Goal: Task Accomplishment & Management: Use online tool/utility

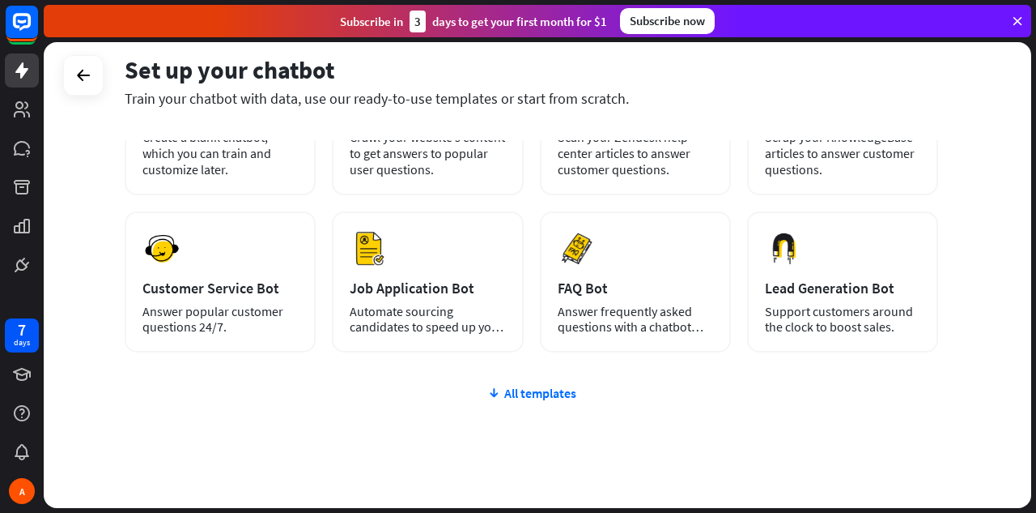
scroll to position [204, 0]
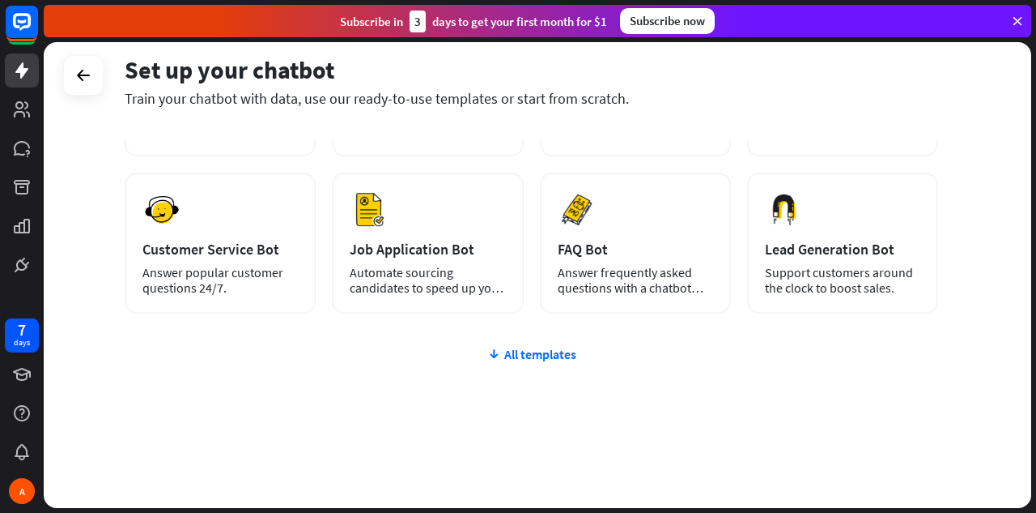
click at [538, 345] on div "plus Blank Bot Create a blank chatbot, which you can train and customize later.…" at bounding box center [532, 258] width 814 height 499
click at [536, 348] on div "All templates" at bounding box center [532, 354] width 814 height 16
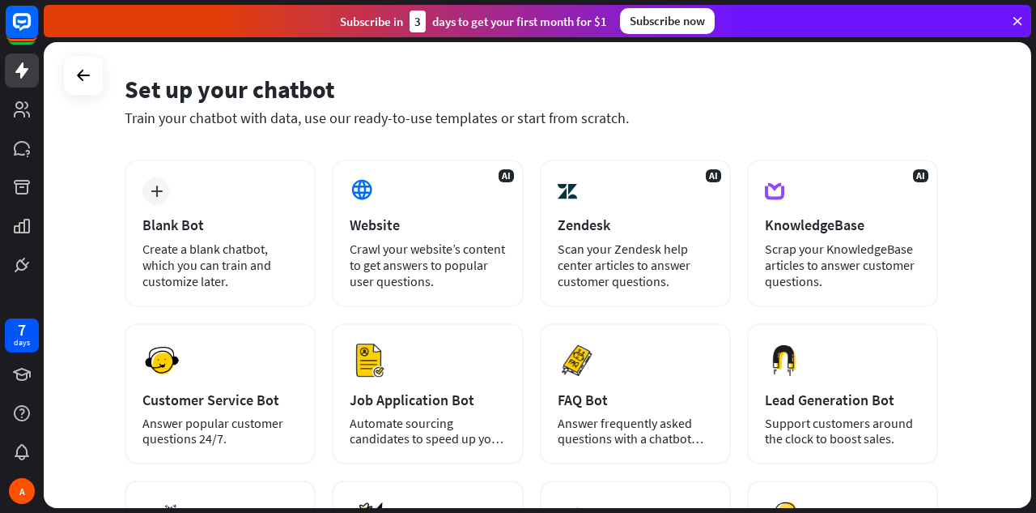
scroll to position [0, 0]
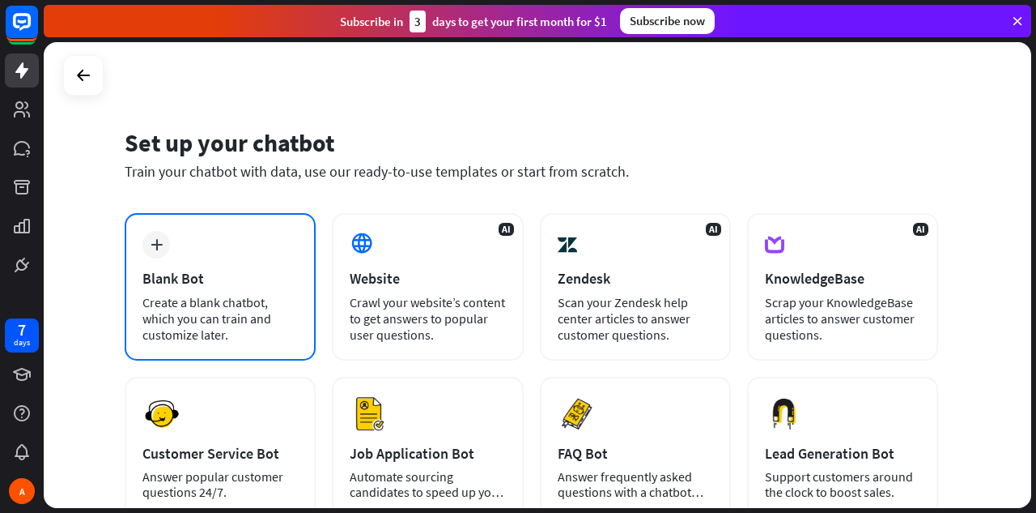
click at [171, 254] on div "plus Blank Bot Create a blank chatbot, which you can train and customize later." at bounding box center [220, 286] width 191 height 147
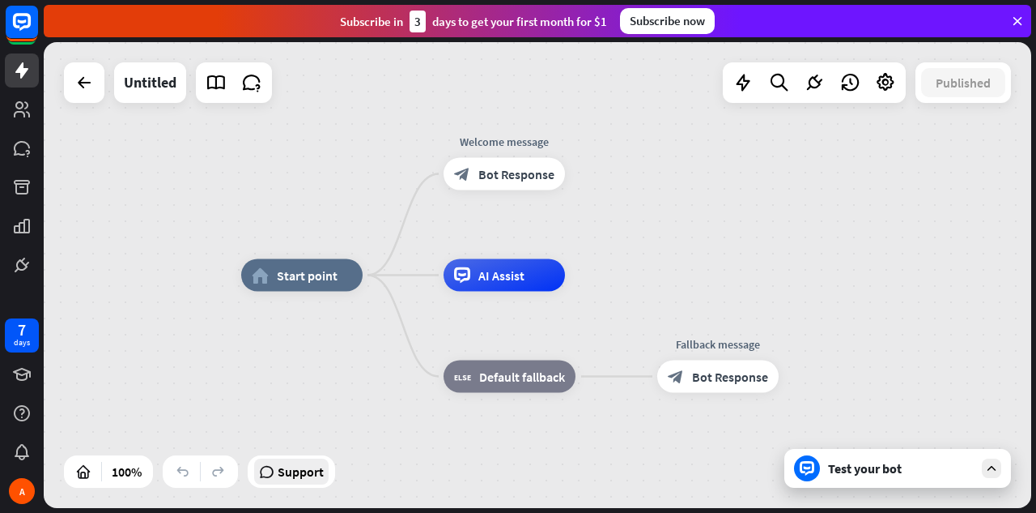
click at [296, 480] on span "Support" at bounding box center [301, 471] width 46 height 26
click at [678, 177] on div "home_2 Start point Welcome message block_bot_response Bot Response AI Assist bl…" at bounding box center [538, 275] width 988 height 466
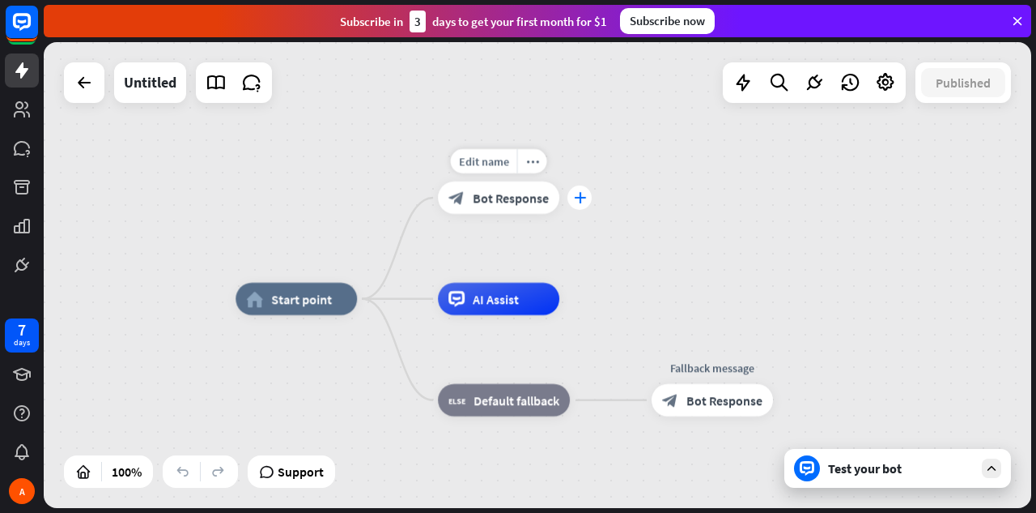
click at [577, 199] on icon "plus" at bounding box center [580, 197] width 12 height 11
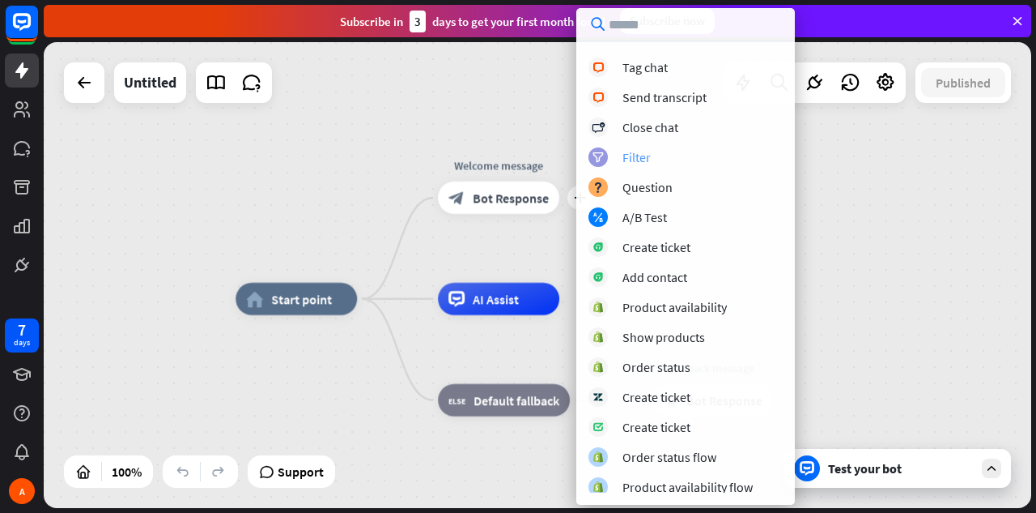
scroll to position [449, 0]
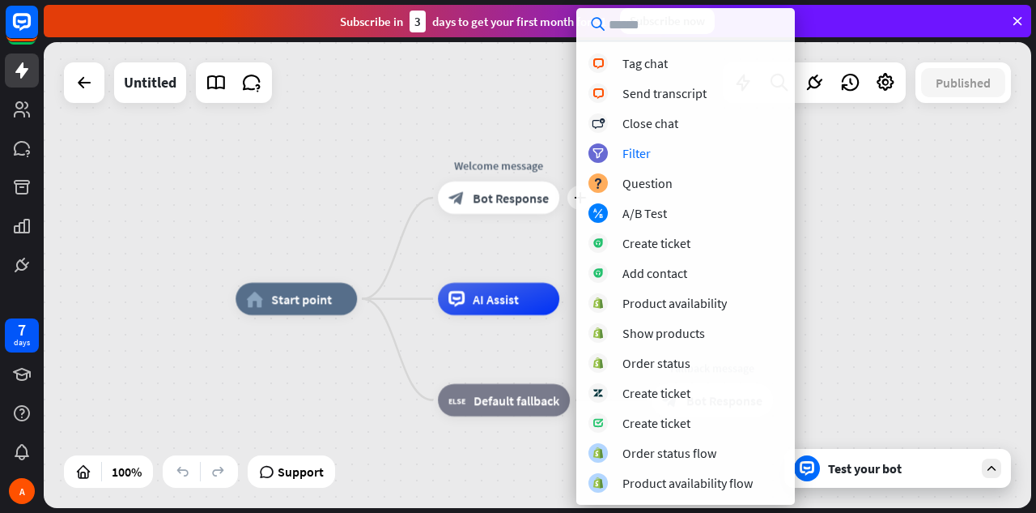
click at [291, 206] on div "home_2 Start point plus Welcome message block_bot_response Bot Response AI Assi…" at bounding box center [538, 275] width 988 height 466
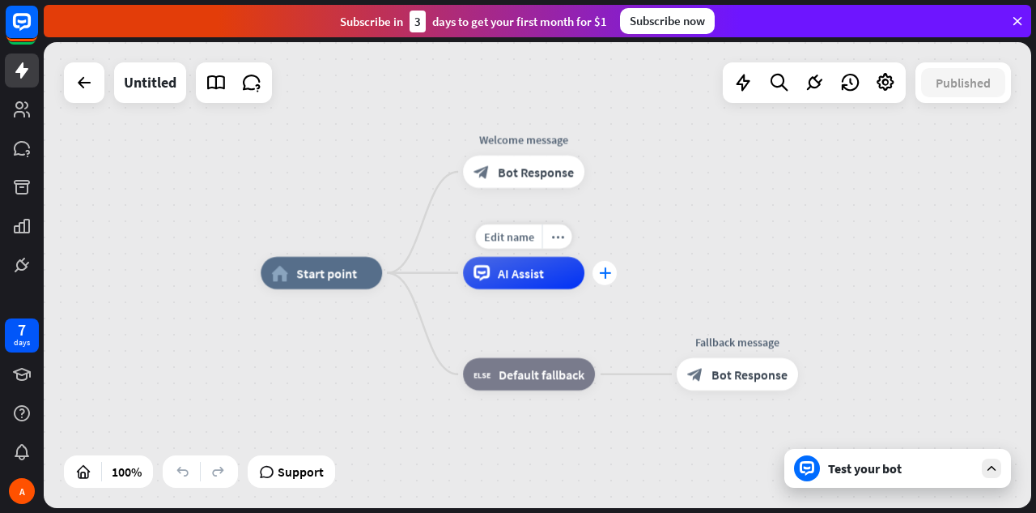
click at [602, 275] on icon "plus" at bounding box center [605, 272] width 12 height 11
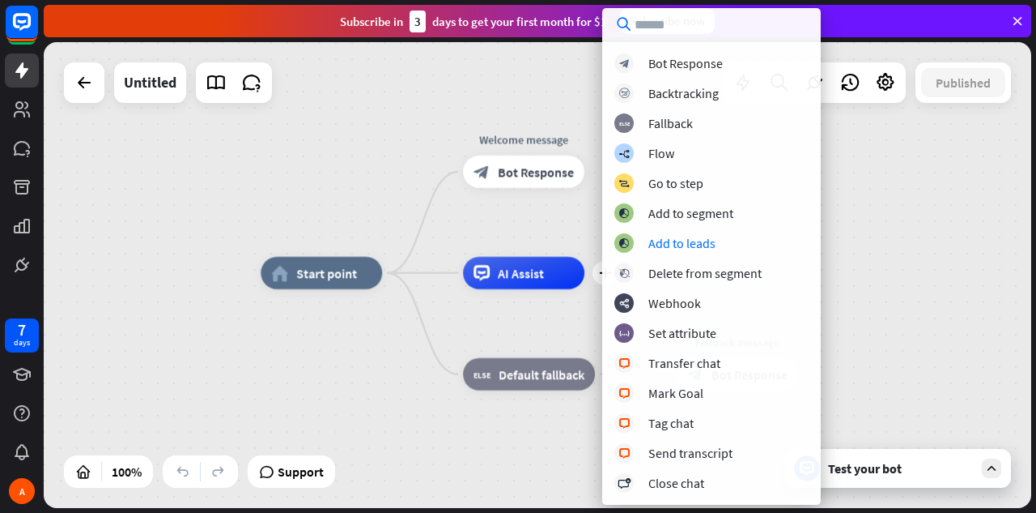
click at [942, 191] on div "home_2 Start point Welcome message block_bot_response Bot Response plus AI Assi…" at bounding box center [538, 275] width 988 height 466
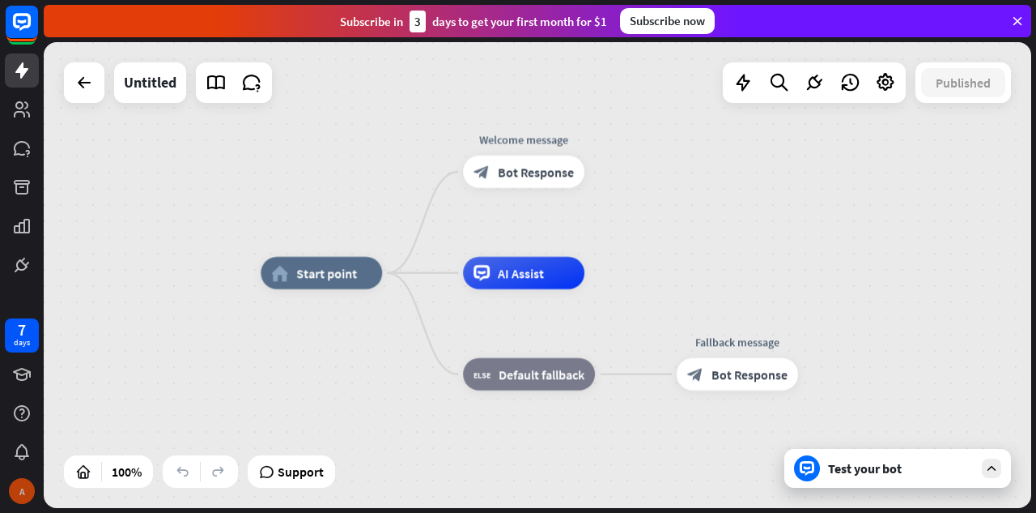
click at [21, 487] on div "A" at bounding box center [22, 491] width 26 height 26
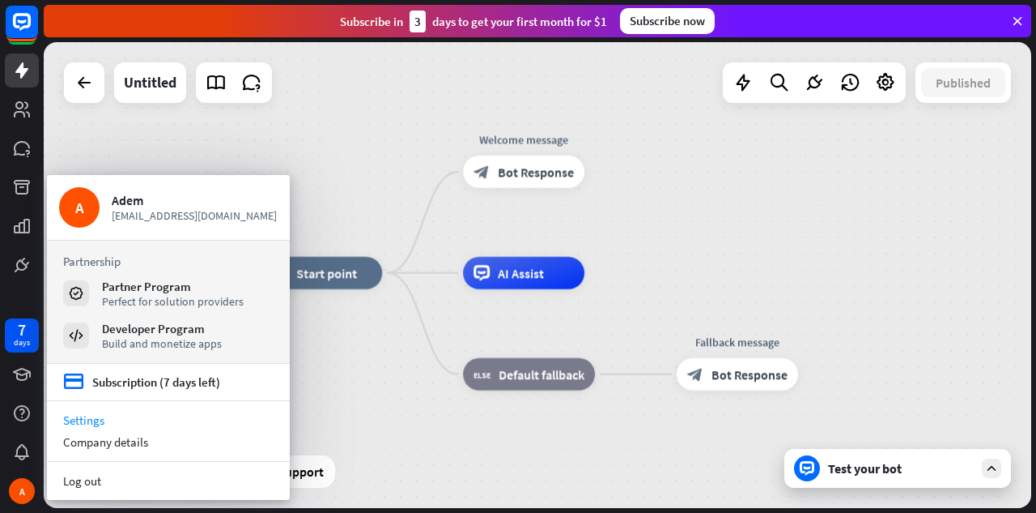
click at [114, 419] on link "Settings" at bounding box center [168, 420] width 243 height 22
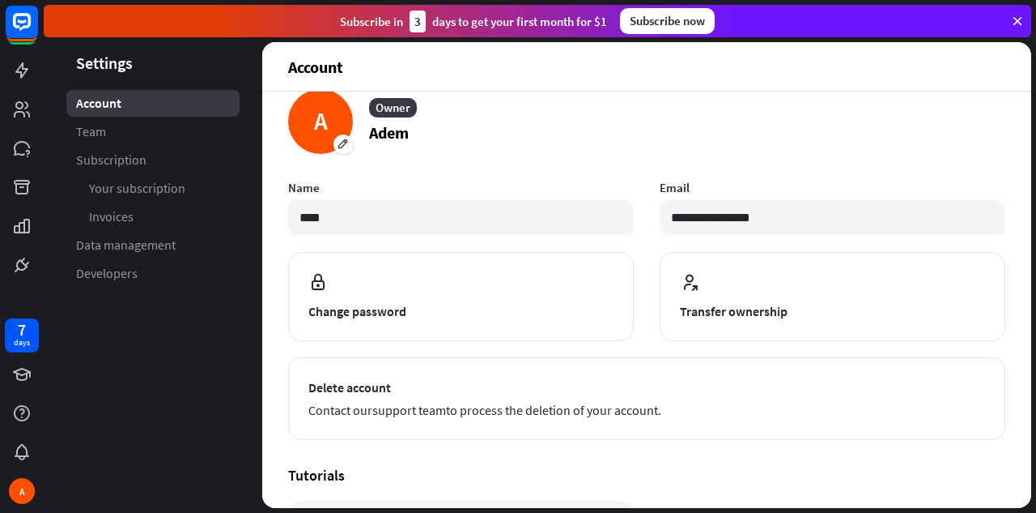
scroll to position [30, 0]
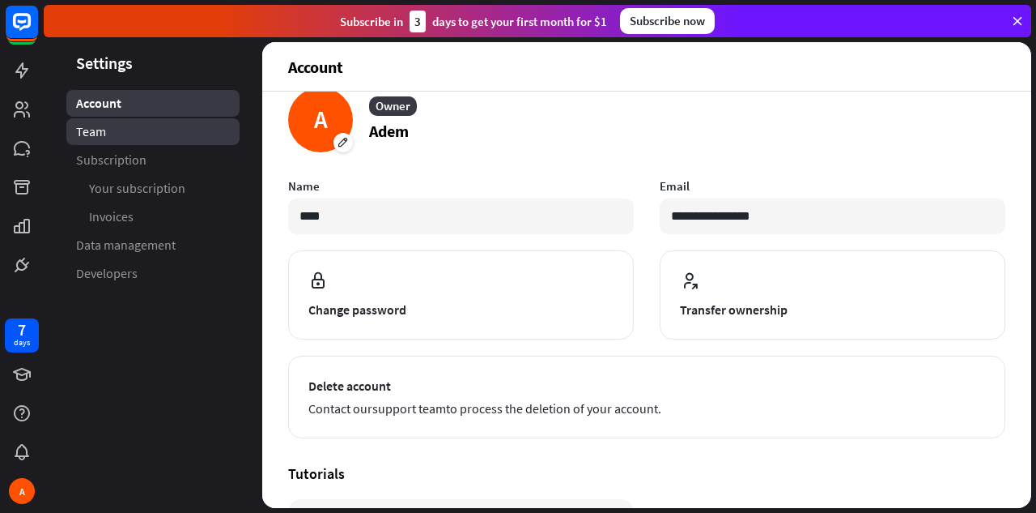
click at [143, 118] on link "Team" at bounding box center [152, 131] width 173 height 27
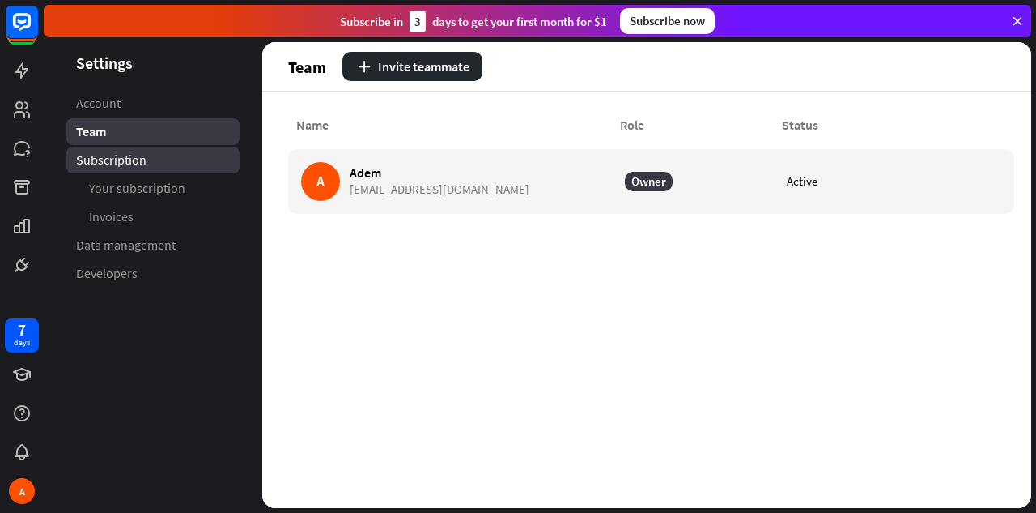
click at [130, 170] on link "Subscription" at bounding box center [152, 160] width 173 height 27
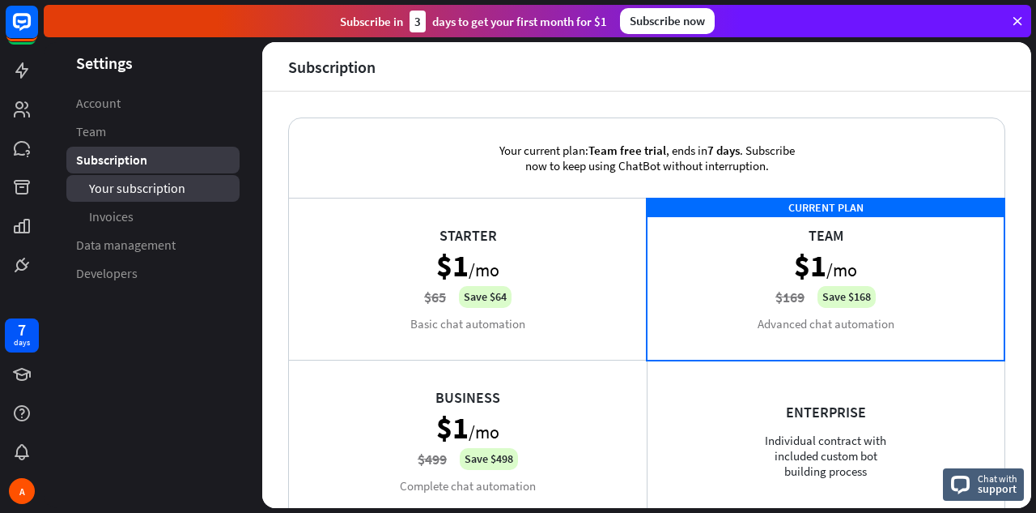
click at [126, 187] on span "Your subscription" at bounding box center [137, 188] width 96 height 17
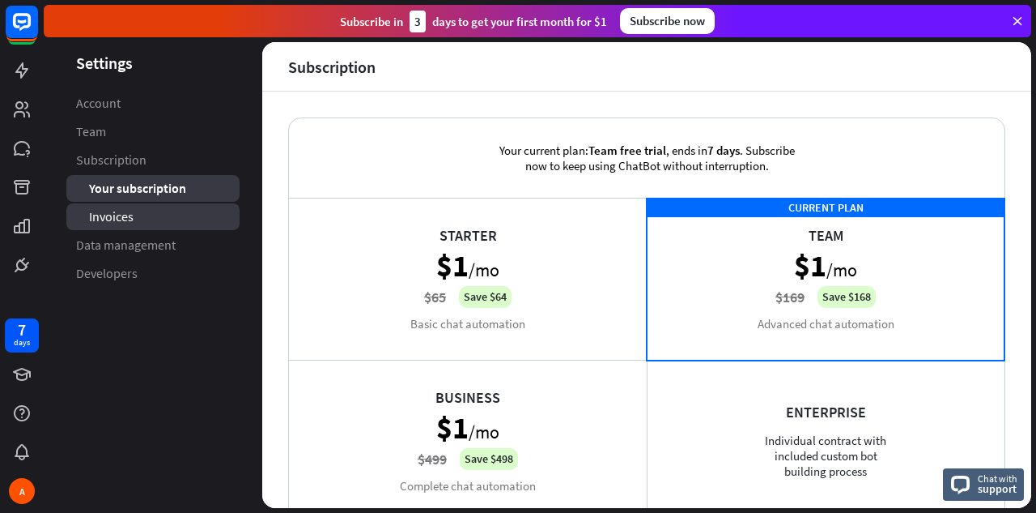
click at [129, 212] on span "Invoices" at bounding box center [111, 216] width 45 height 17
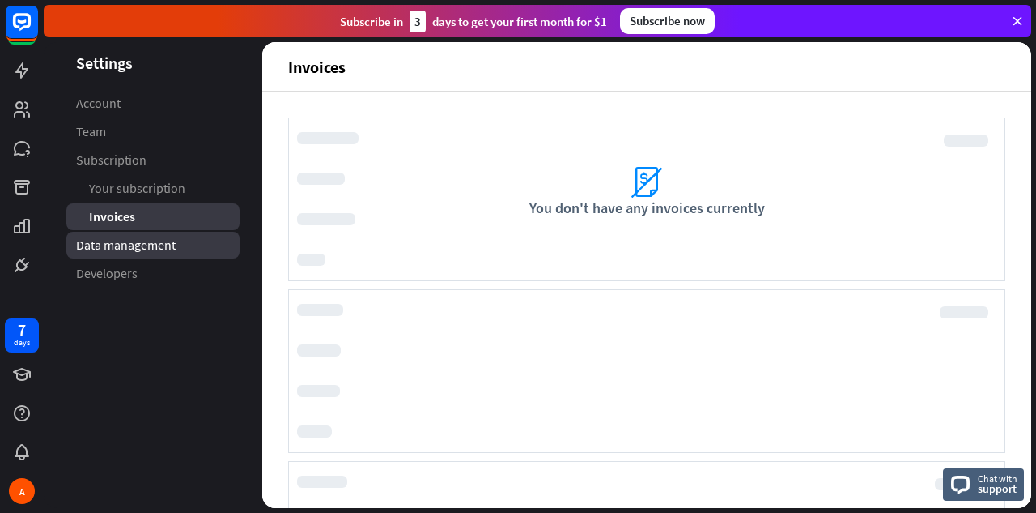
click at [158, 241] on span "Data management" at bounding box center [126, 244] width 100 height 17
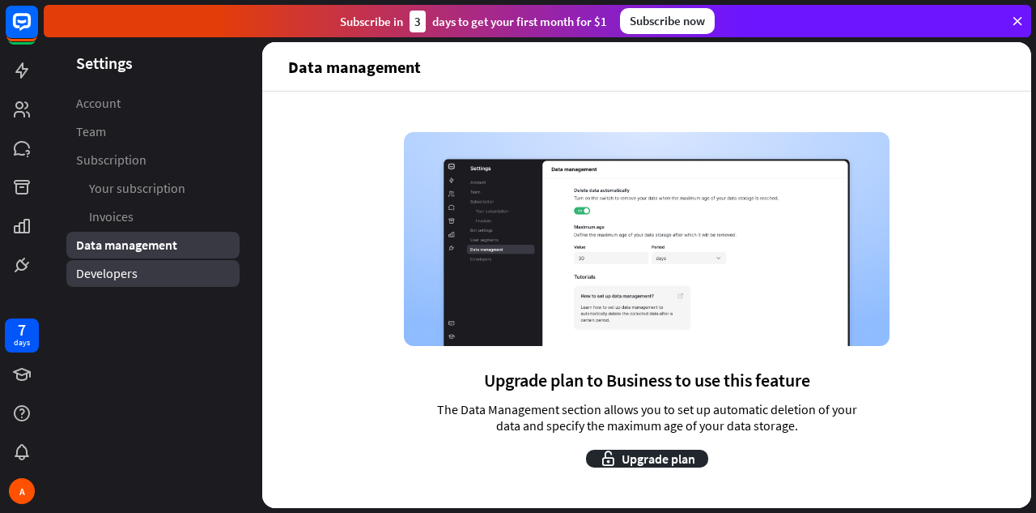
click at [172, 266] on link "Developers" at bounding box center [152, 273] width 173 height 27
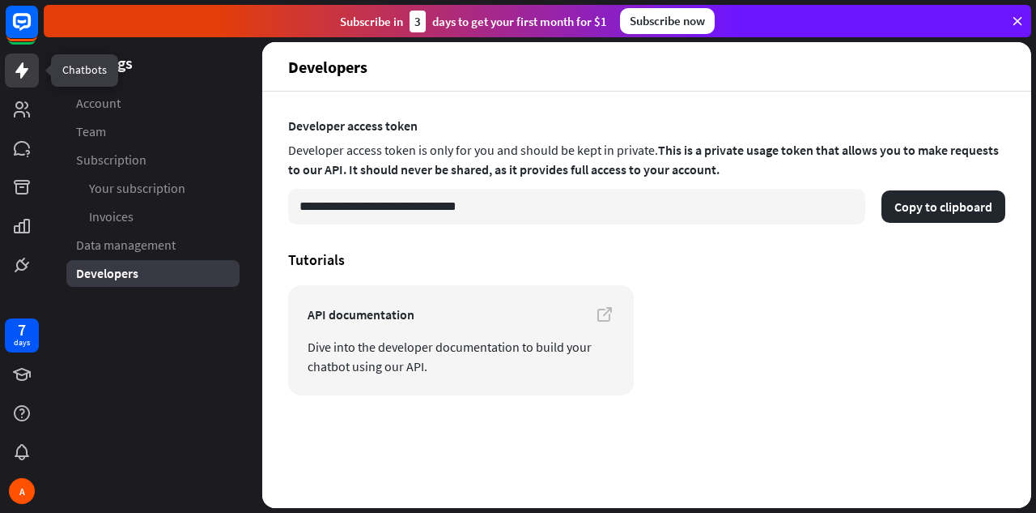
click at [21, 61] on icon at bounding box center [21, 70] width 19 height 19
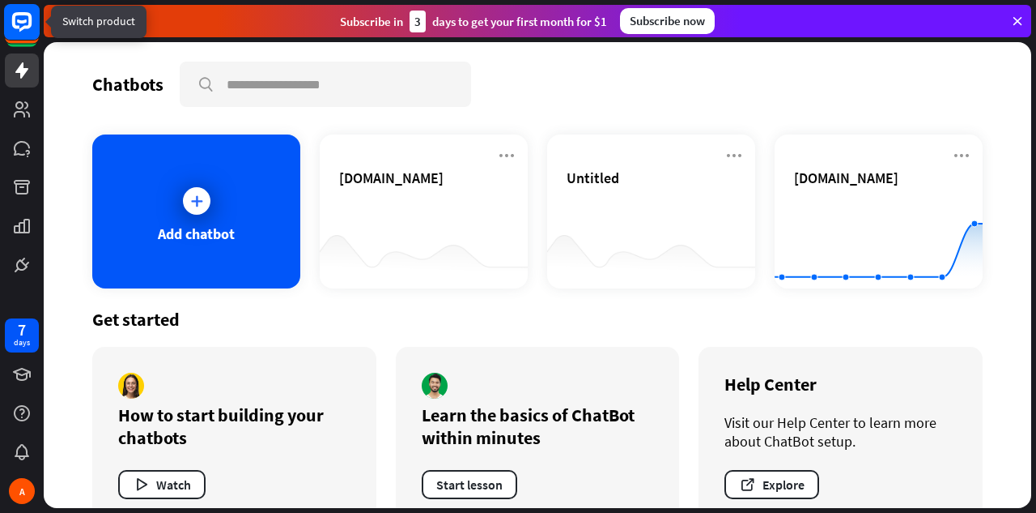
click at [24, 28] on rect at bounding box center [22, 22] width 36 height 36
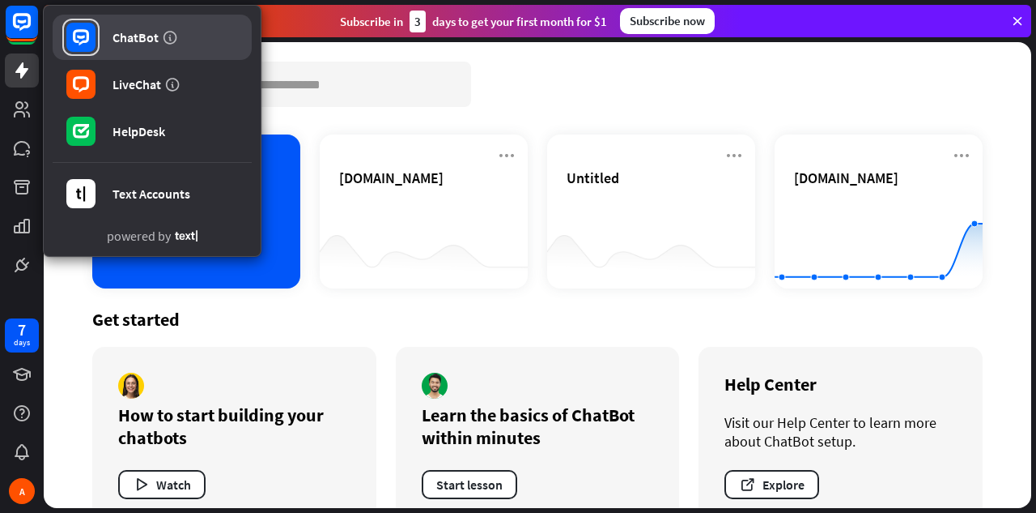
click at [144, 36] on div "ChatBot" at bounding box center [136, 37] width 46 height 16
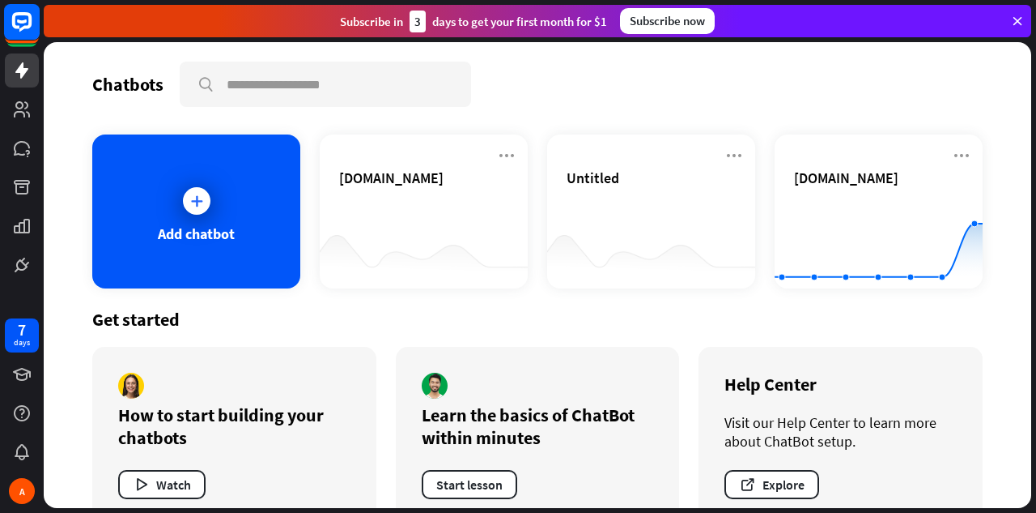
click at [28, 23] on icon at bounding box center [21, 21] width 19 height 19
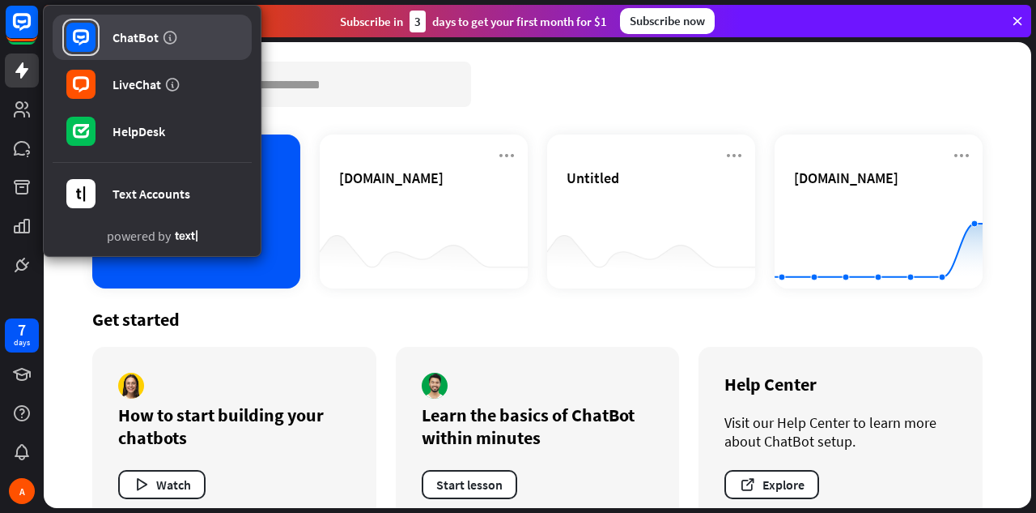
click at [110, 40] on link "ChatBot" at bounding box center [152, 37] width 199 height 45
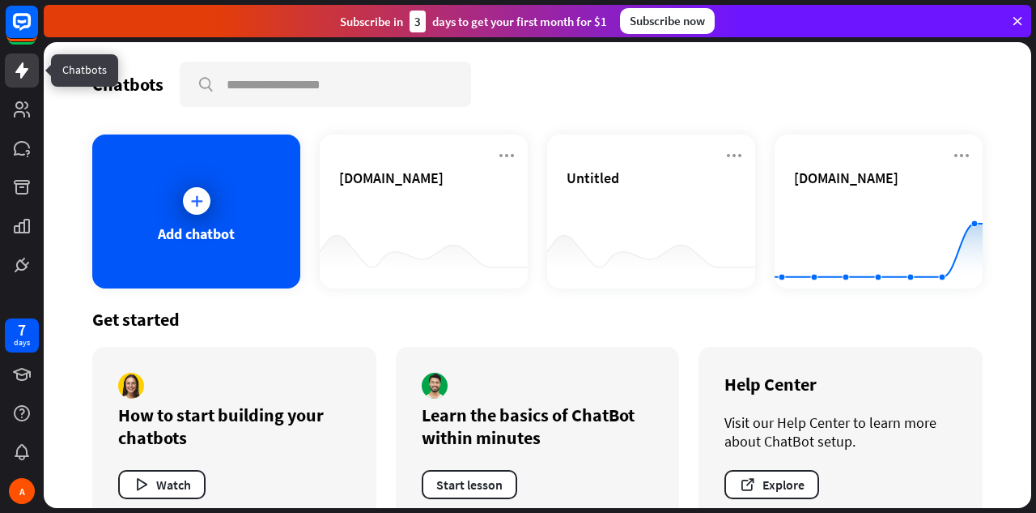
click at [5, 71] on link at bounding box center [22, 70] width 34 height 34
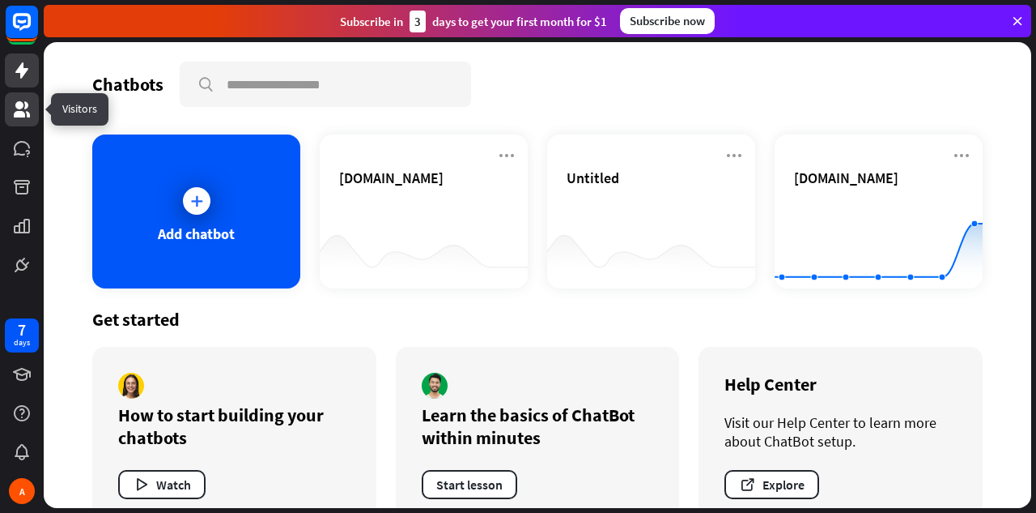
click at [12, 108] on icon at bounding box center [21, 109] width 19 height 19
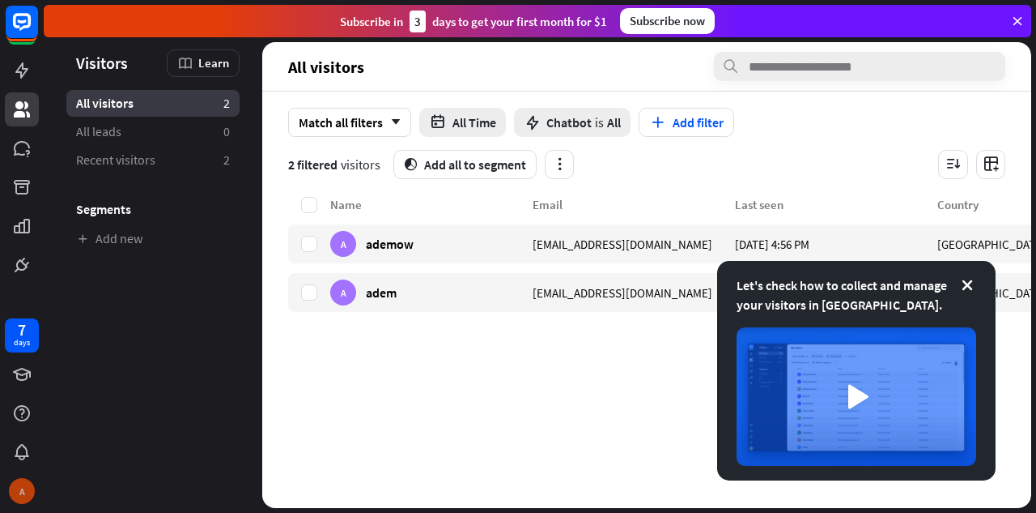
click at [15, 494] on div "A" at bounding box center [22, 491] width 26 height 26
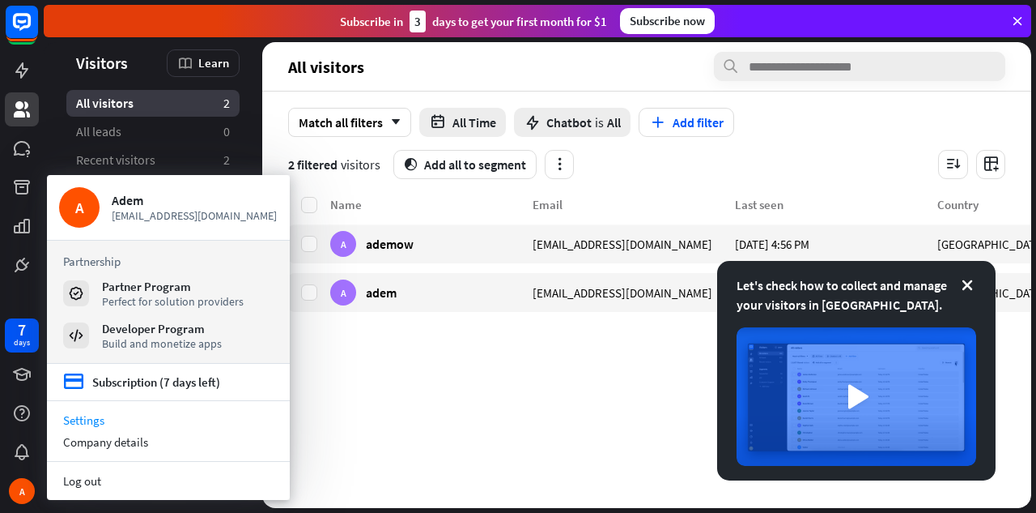
click at [139, 420] on link "Settings" at bounding box center [168, 420] width 243 height 22
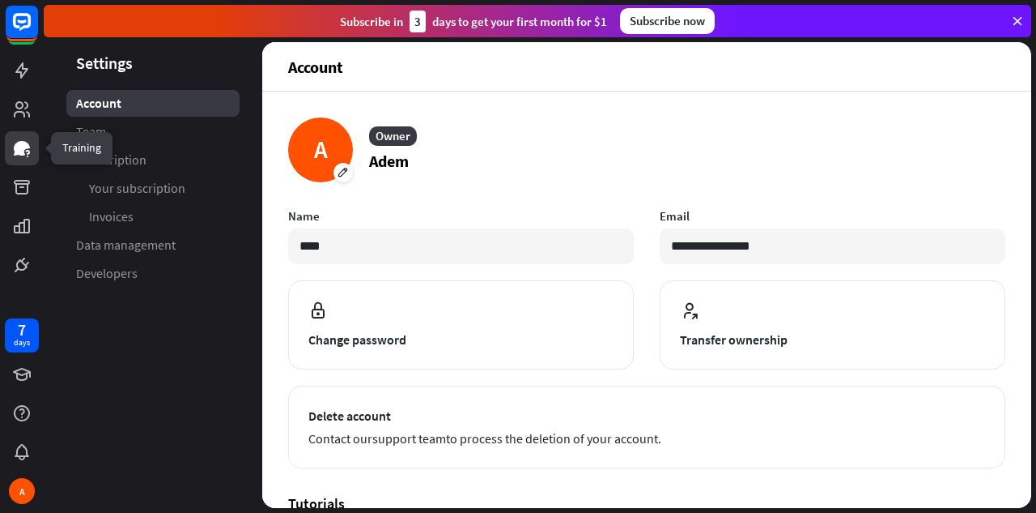
click at [11, 153] on link at bounding box center [22, 148] width 34 height 34
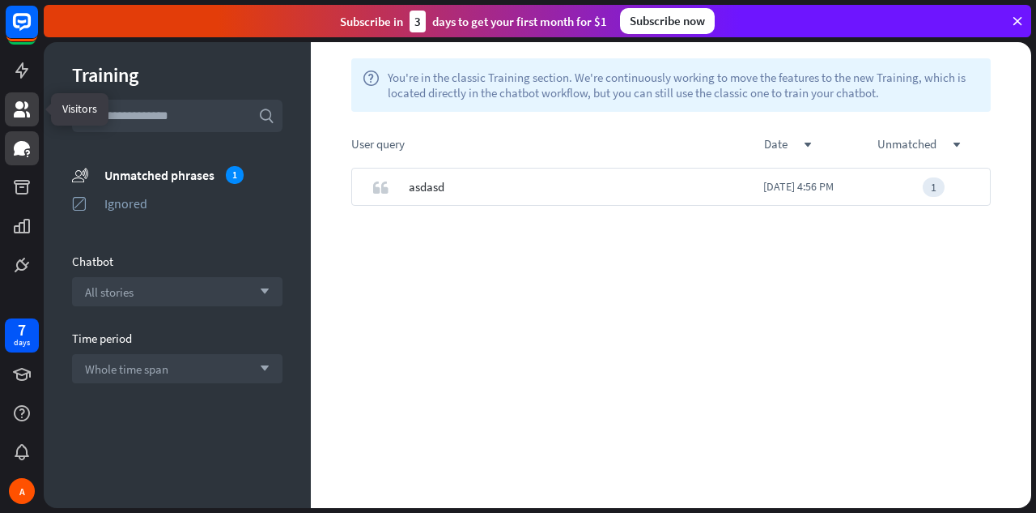
click at [23, 112] on icon at bounding box center [21, 109] width 19 height 19
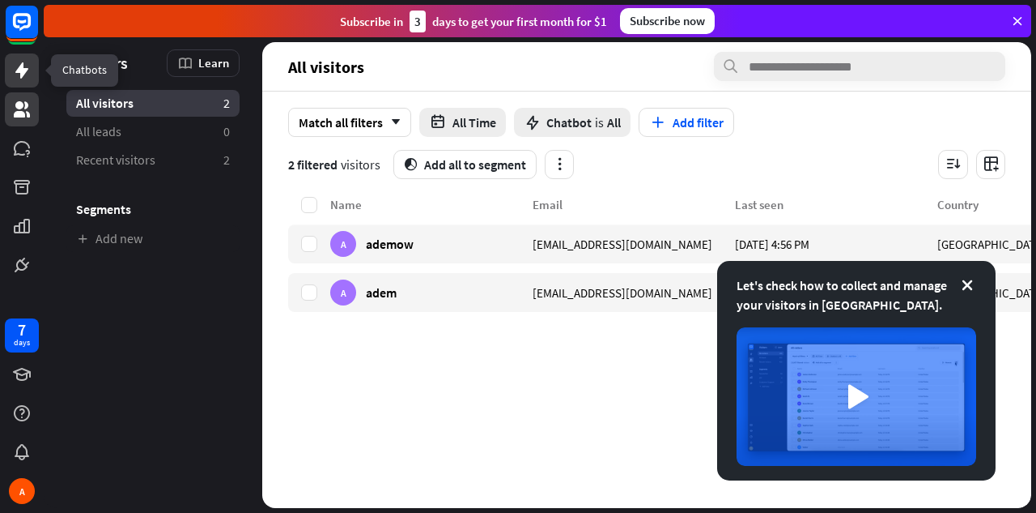
click at [21, 82] on link at bounding box center [22, 70] width 34 height 34
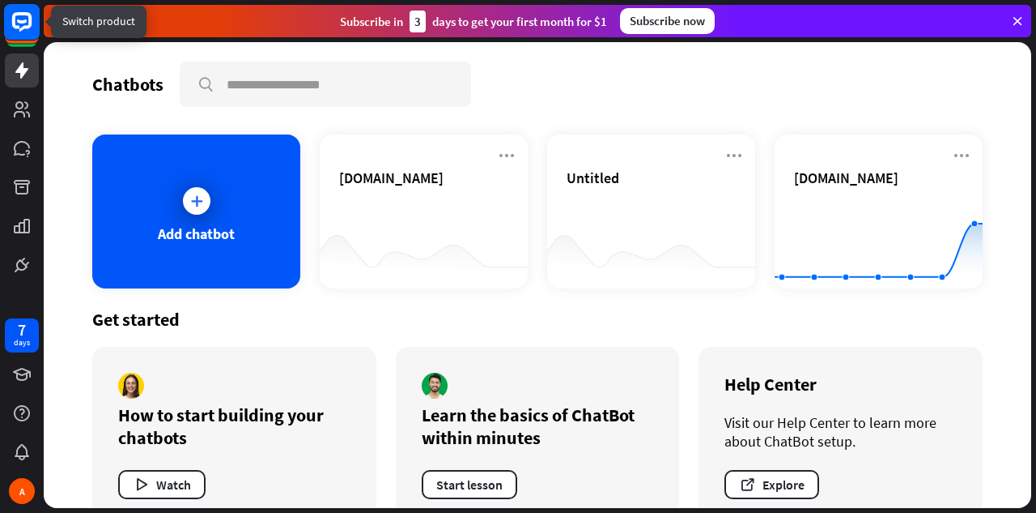
click at [31, 26] on rect at bounding box center [22, 22] width 36 height 36
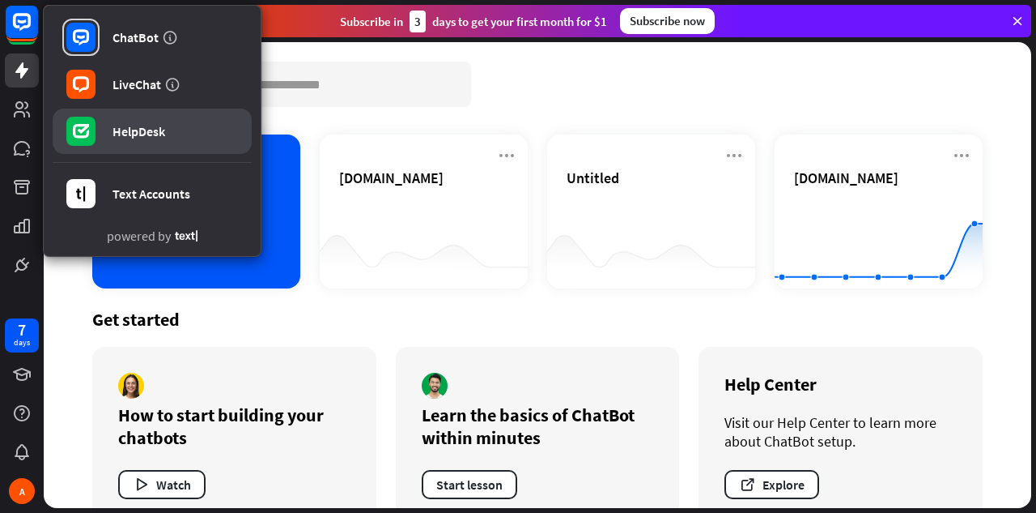
click at [119, 129] on div "HelpDesk" at bounding box center [139, 131] width 53 height 16
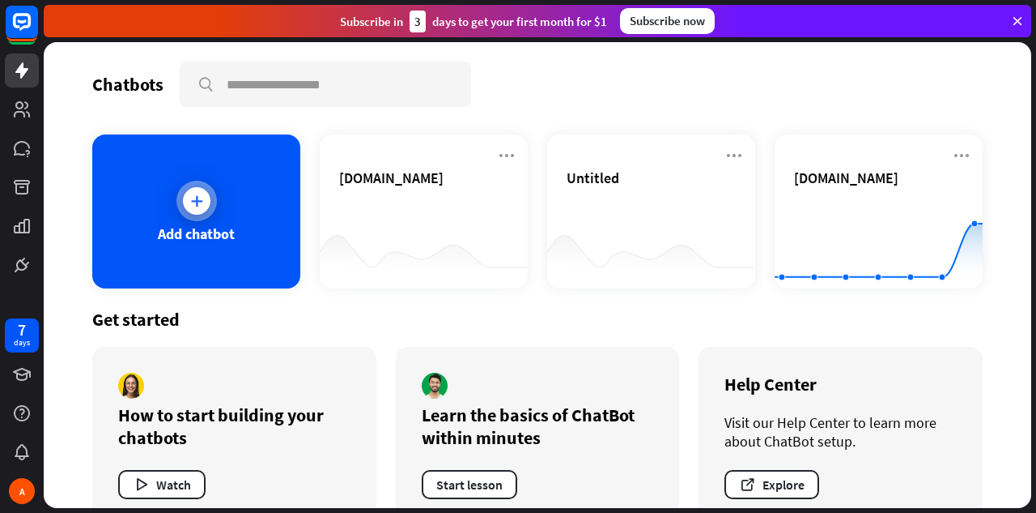
click at [215, 228] on div "Add chatbot" at bounding box center [196, 233] width 77 height 19
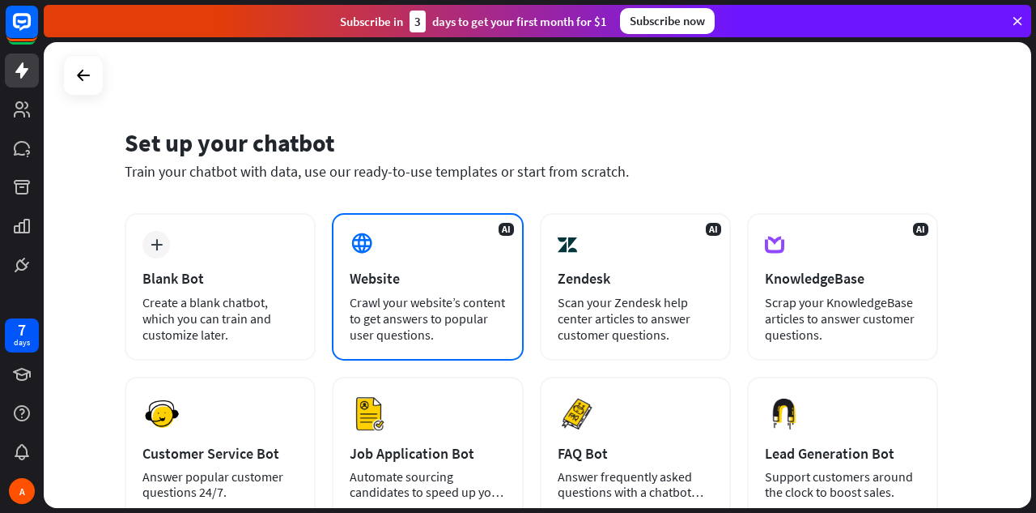
click at [427, 266] on div "AI Website Crawl your website’s content to get answers to popular user question…" at bounding box center [427, 286] width 191 height 147
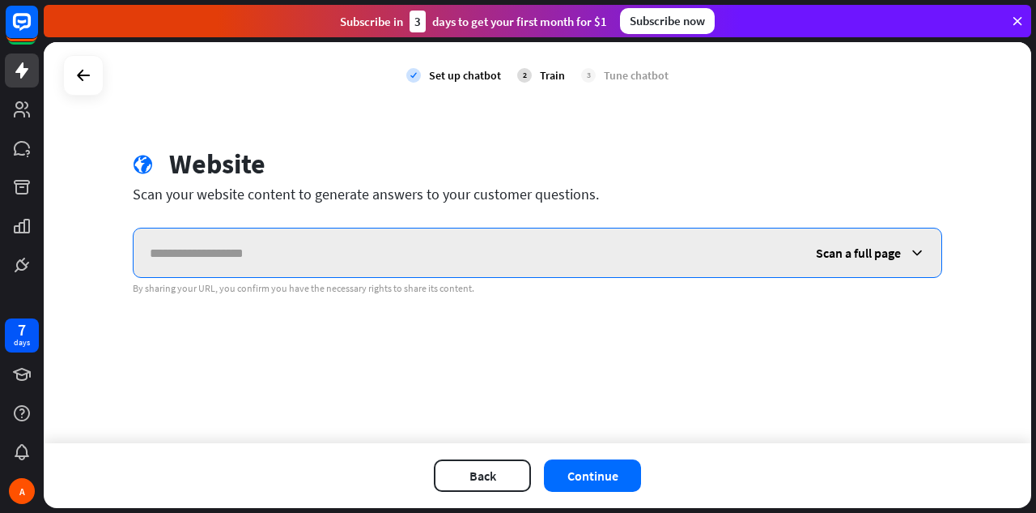
click at [433, 249] on input "text" at bounding box center [467, 252] width 666 height 49
paste input "**********"
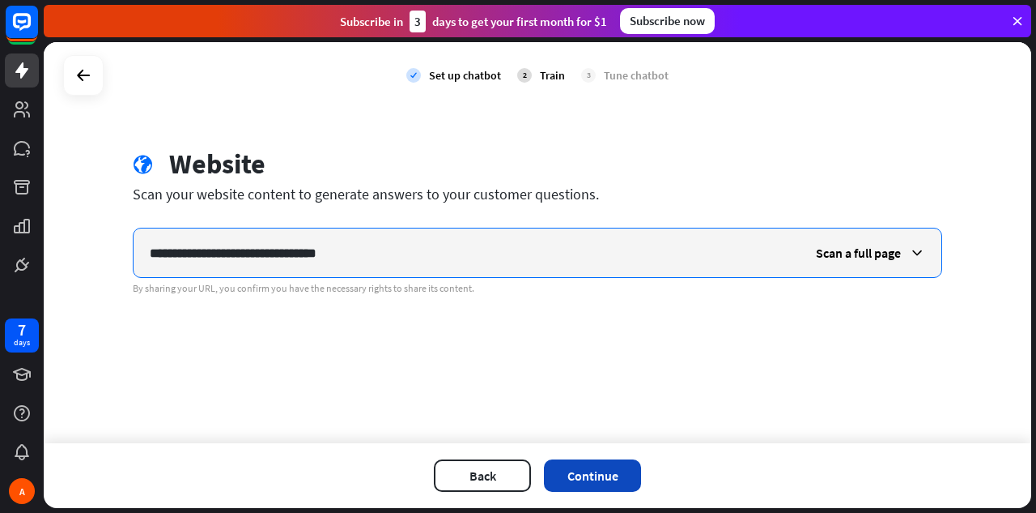
type input "**********"
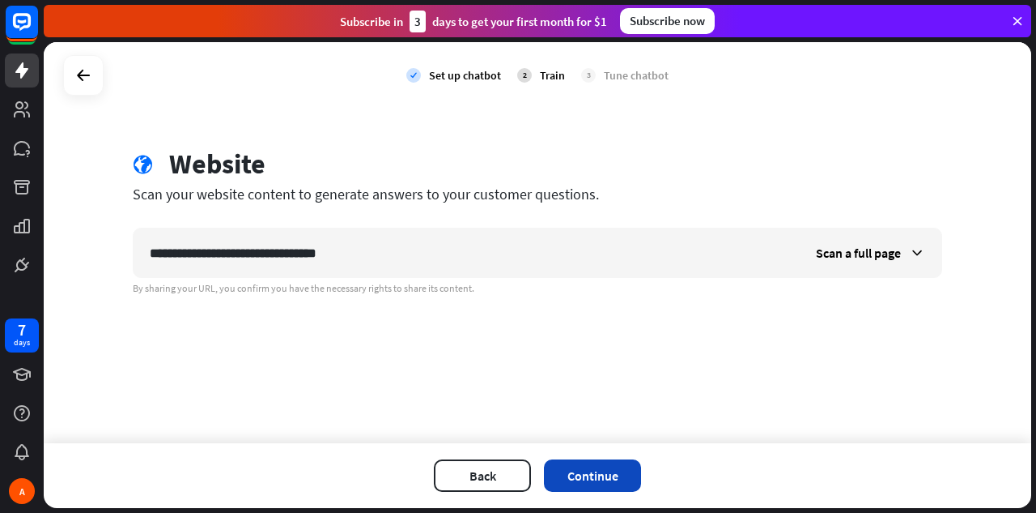
click at [588, 479] on button "Continue" at bounding box center [592, 475] width 97 height 32
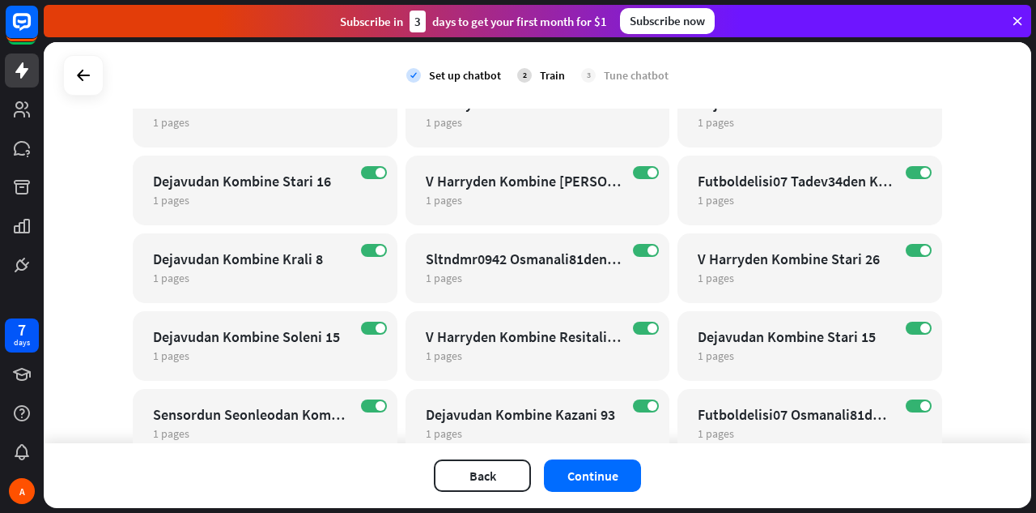
scroll to position [2896, 0]
